Goal: Transaction & Acquisition: Book appointment/travel/reservation

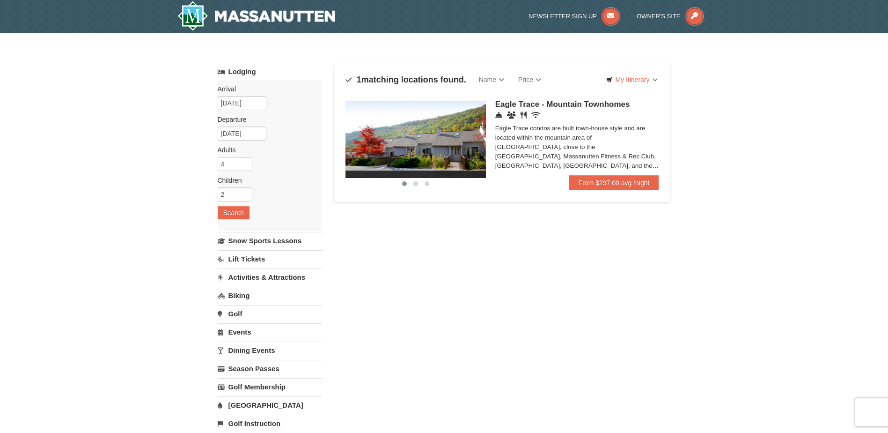
click at [586, 102] on span "Eagle Trace - Mountain Townhomes" at bounding box center [562, 104] width 135 height 9
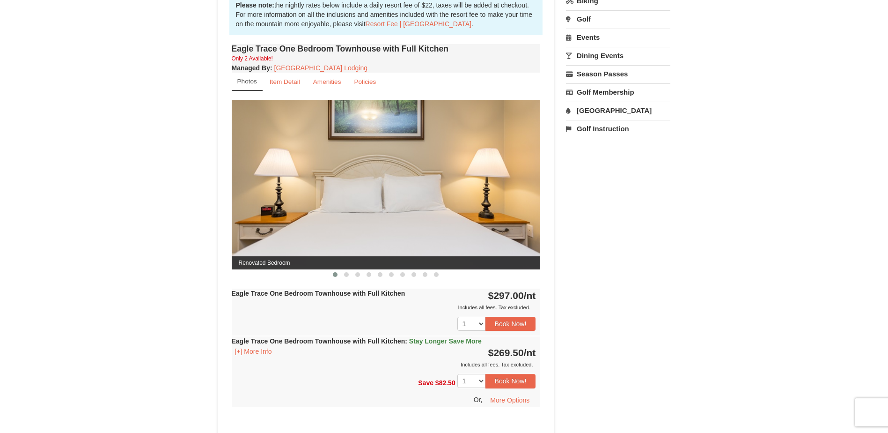
scroll to position [281, 0]
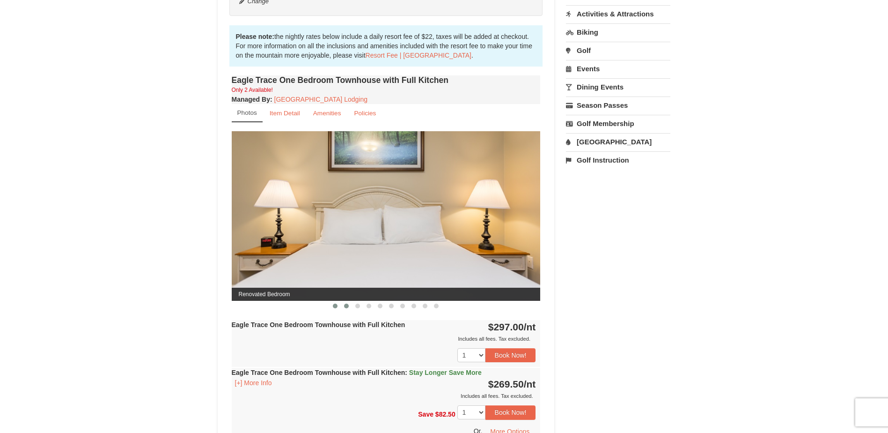
click at [348, 306] on span at bounding box center [346, 305] width 5 height 5
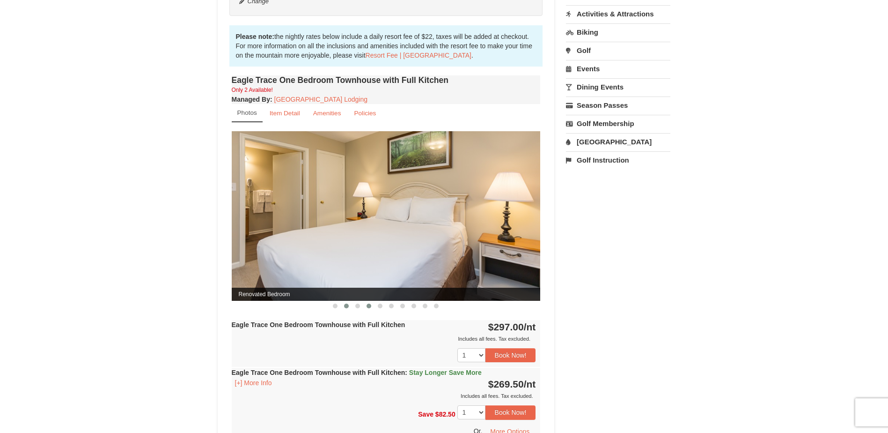
click at [367, 305] on span at bounding box center [369, 305] width 5 height 5
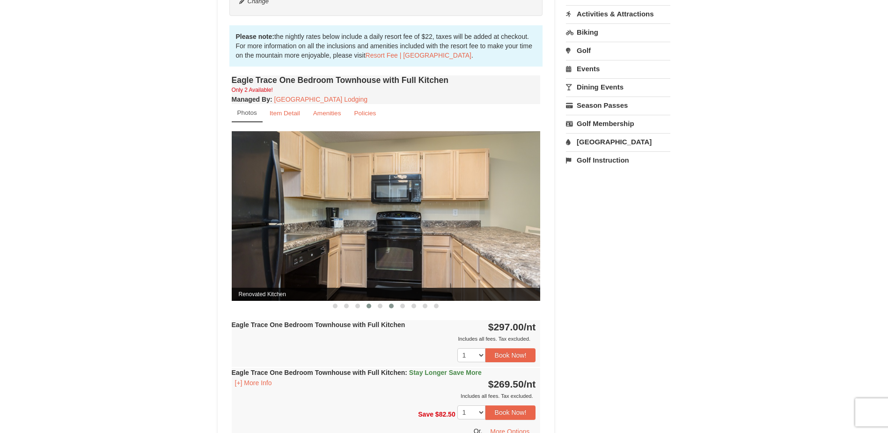
click at [391, 305] on span at bounding box center [391, 305] width 5 height 5
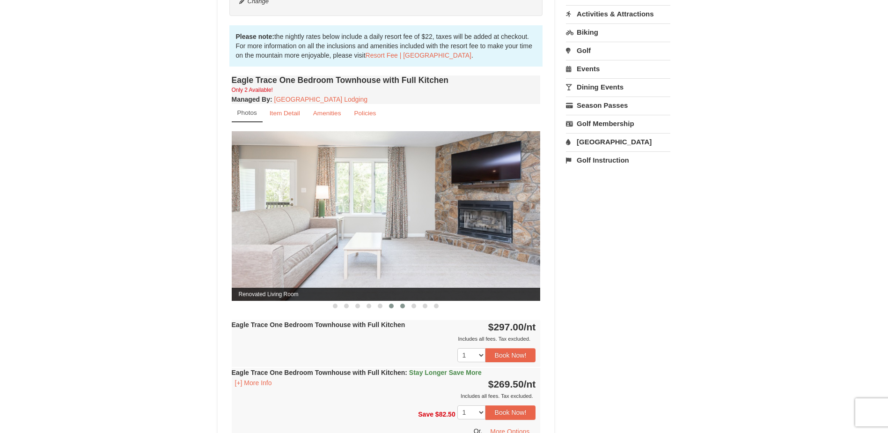
click at [404, 306] on span at bounding box center [402, 305] width 5 height 5
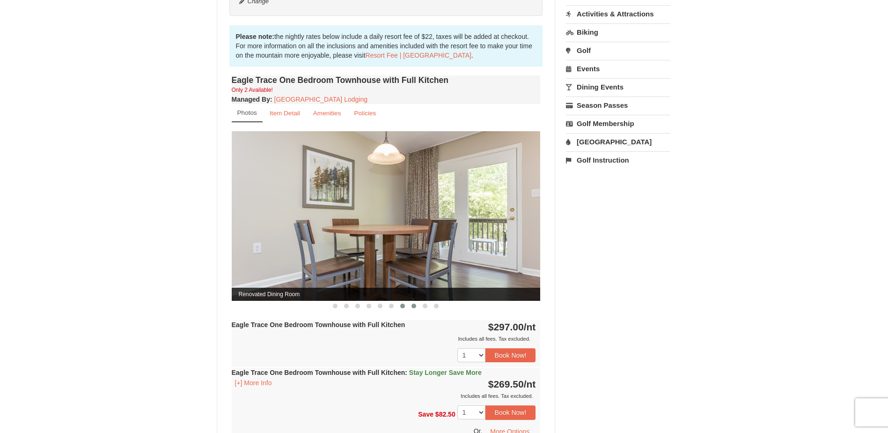
click at [413, 306] on span at bounding box center [414, 305] width 5 height 5
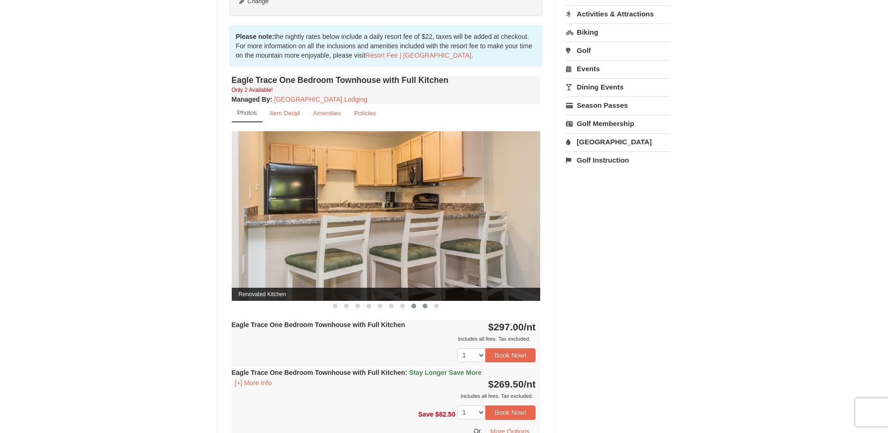
click at [425, 307] on span at bounding box center [425, 305] width 5 height 5
